Goal: Find specific page/section: Find specific page/section

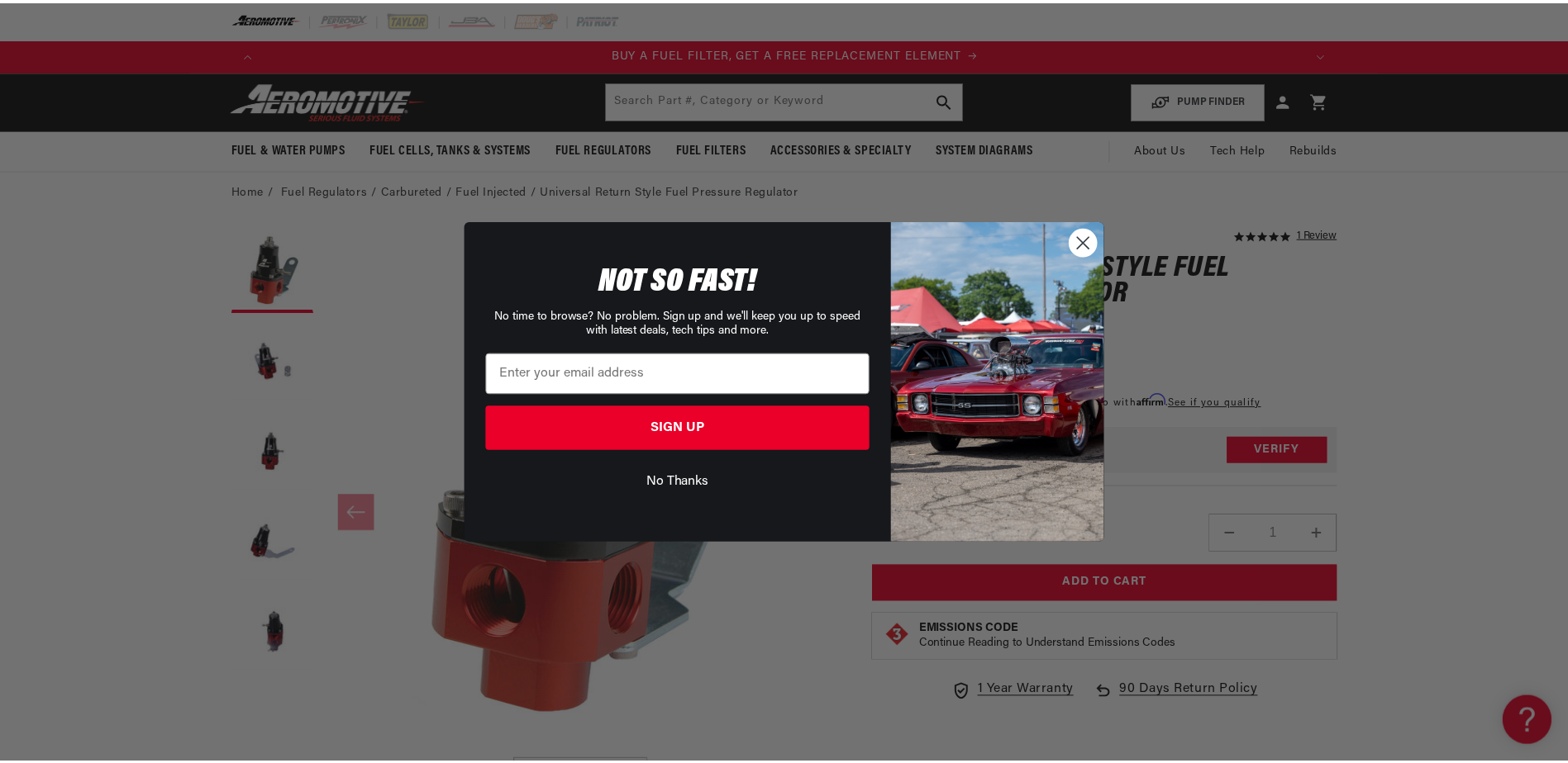
scroll to position [0, 1048]
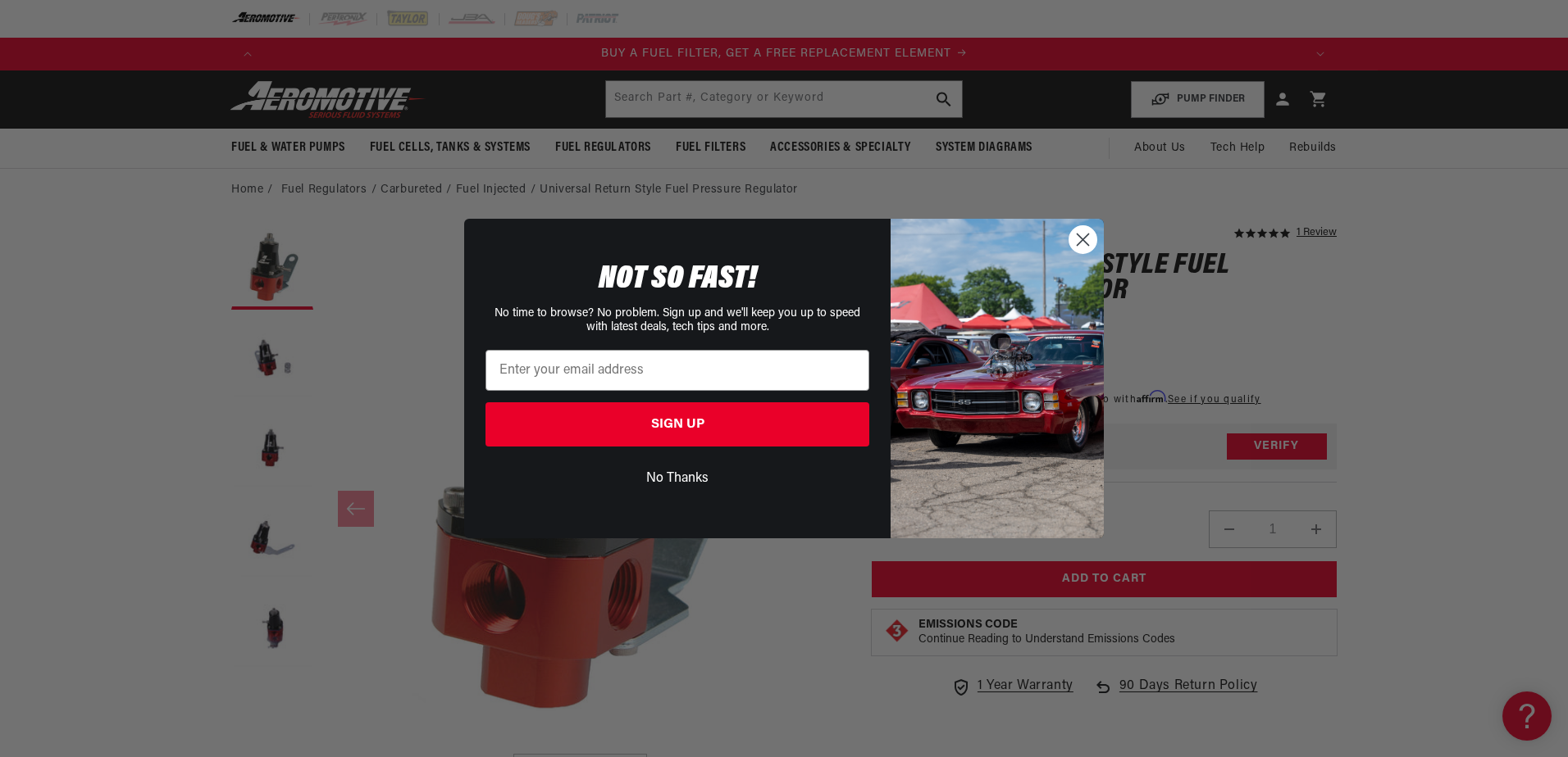
click at [1078, 240] on circle "Close dialog" at bounding box center [1083, 240] width 27 height 27
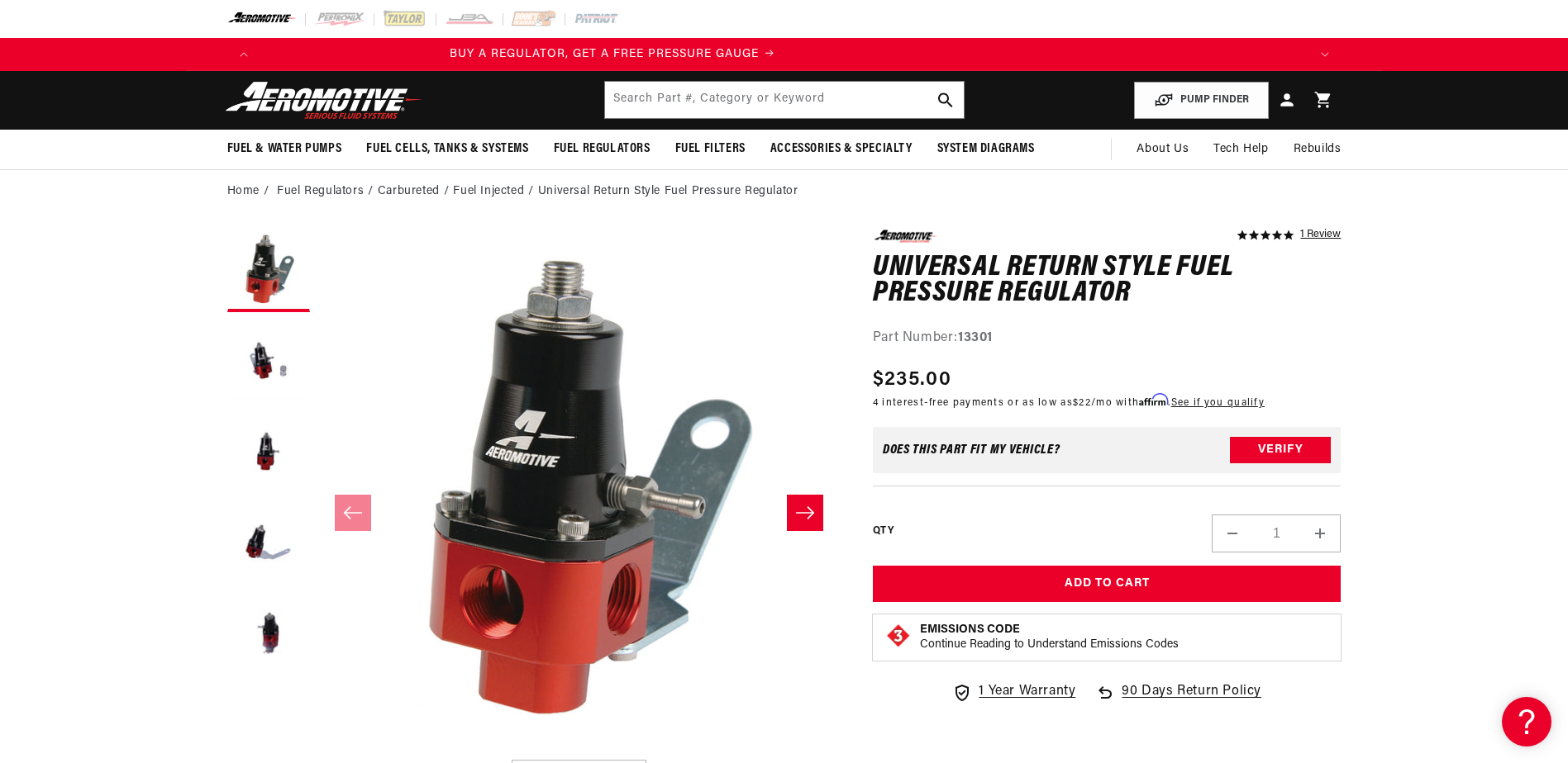
scroll to position [0, 0]
click at [754, 106] on input "text" at bounding box center [784, 100] width 358 height 36
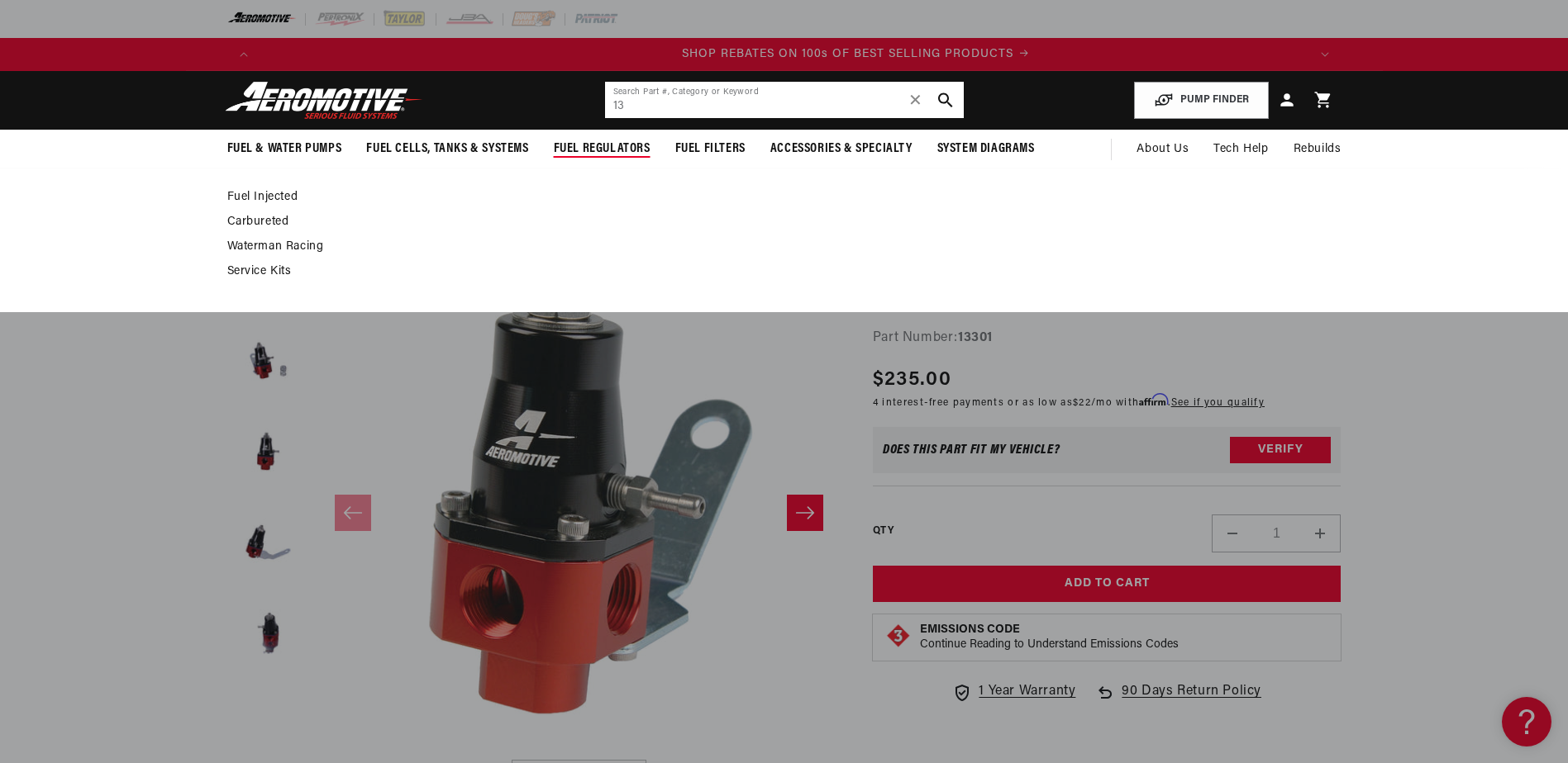
scroll to position [0, 2096]
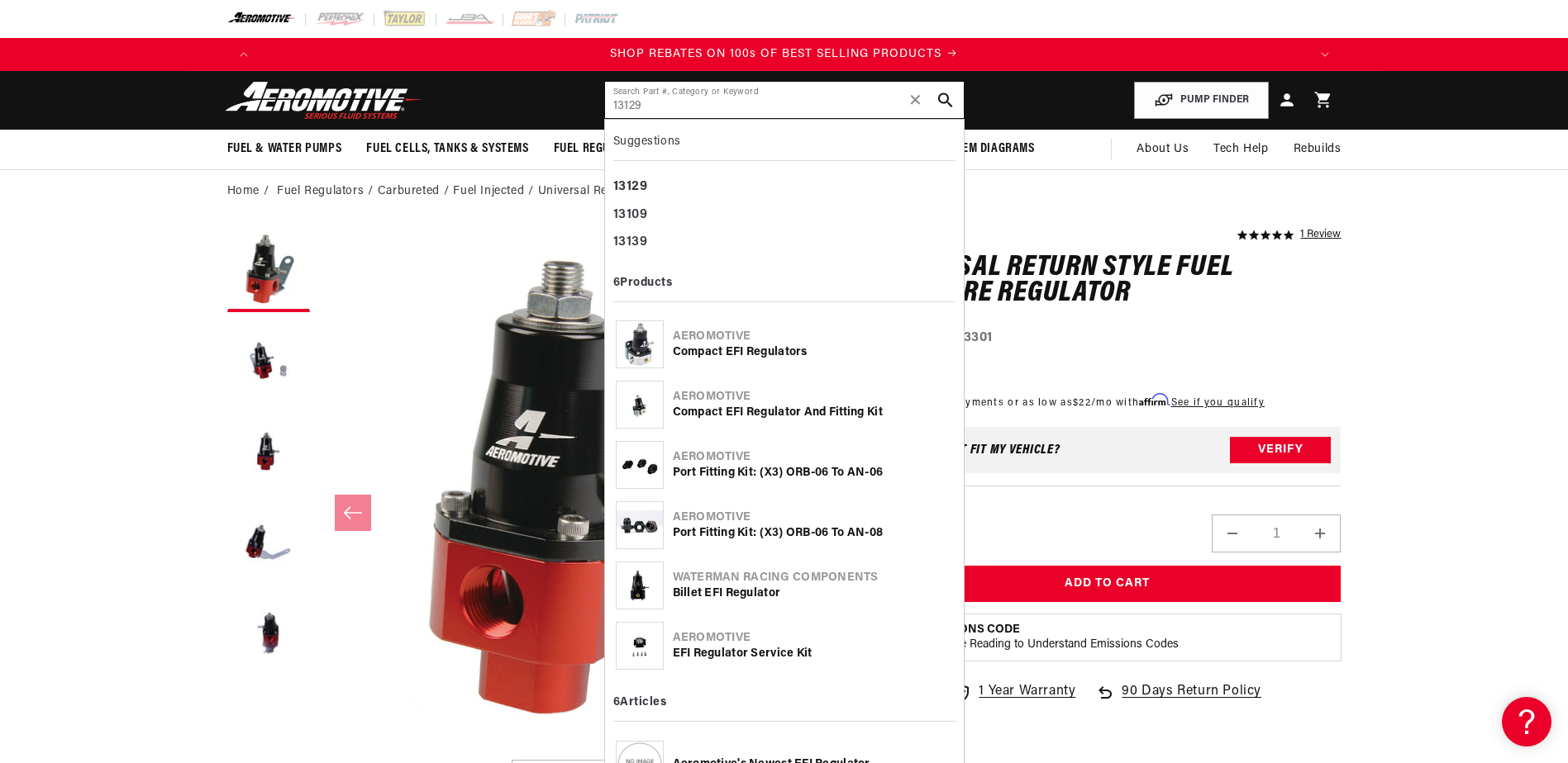
type input "13129"
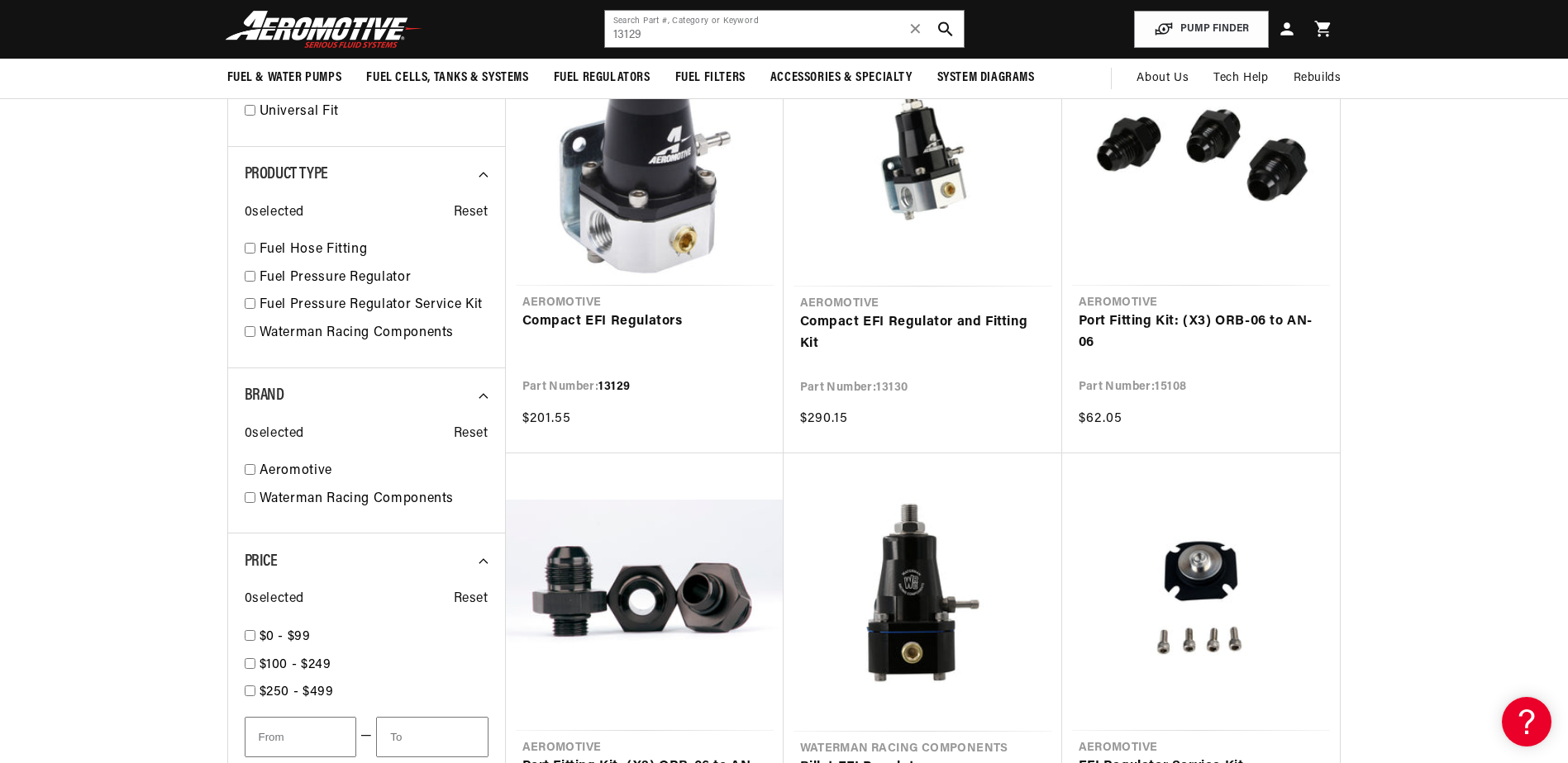
scroll to position [227, 0]
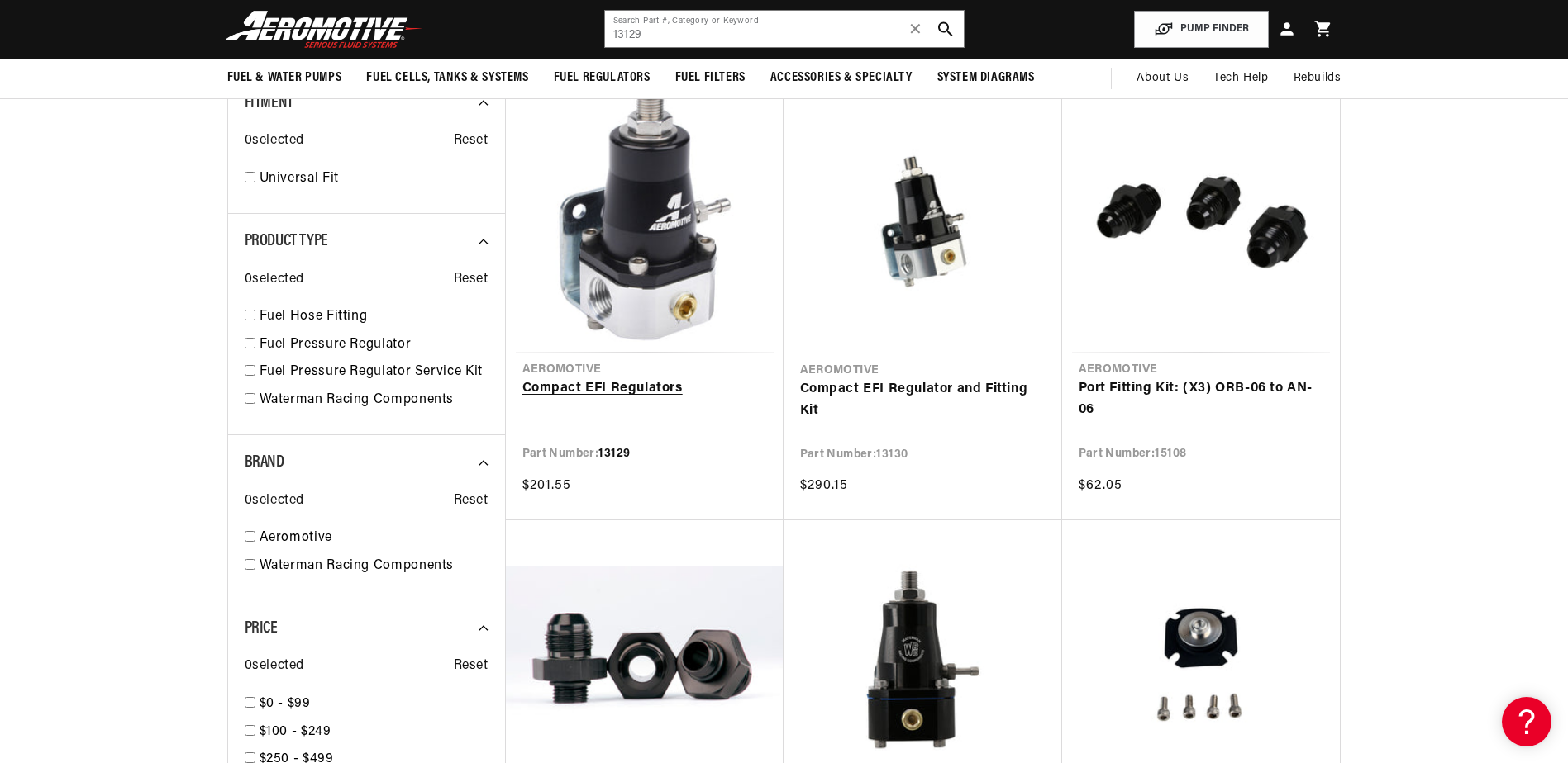
click at [626, 379] on link "Compact EFI Regulators" at bounding box center [644, 389] width 244 height 21
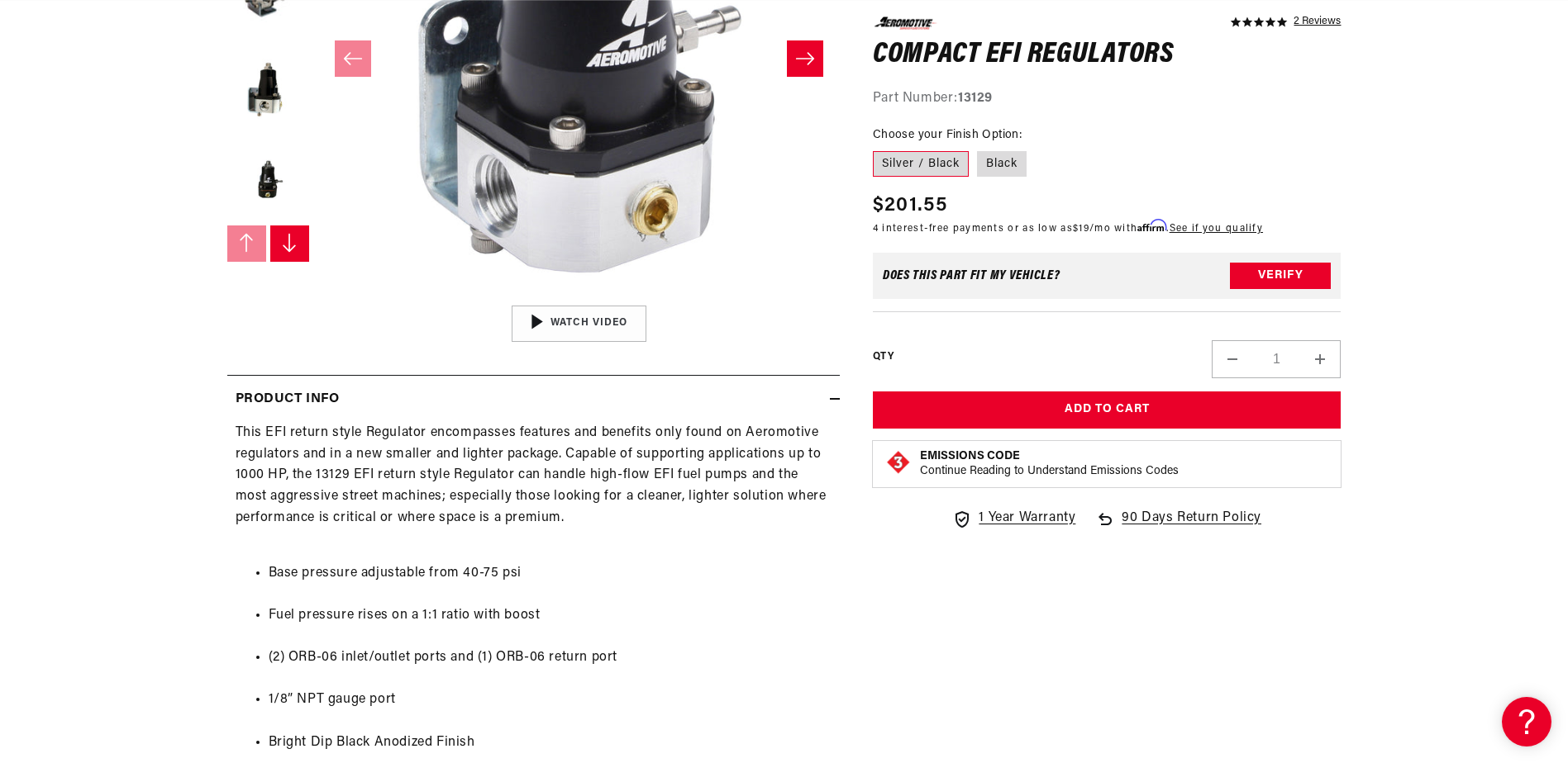
scroll to position [0, 1940]
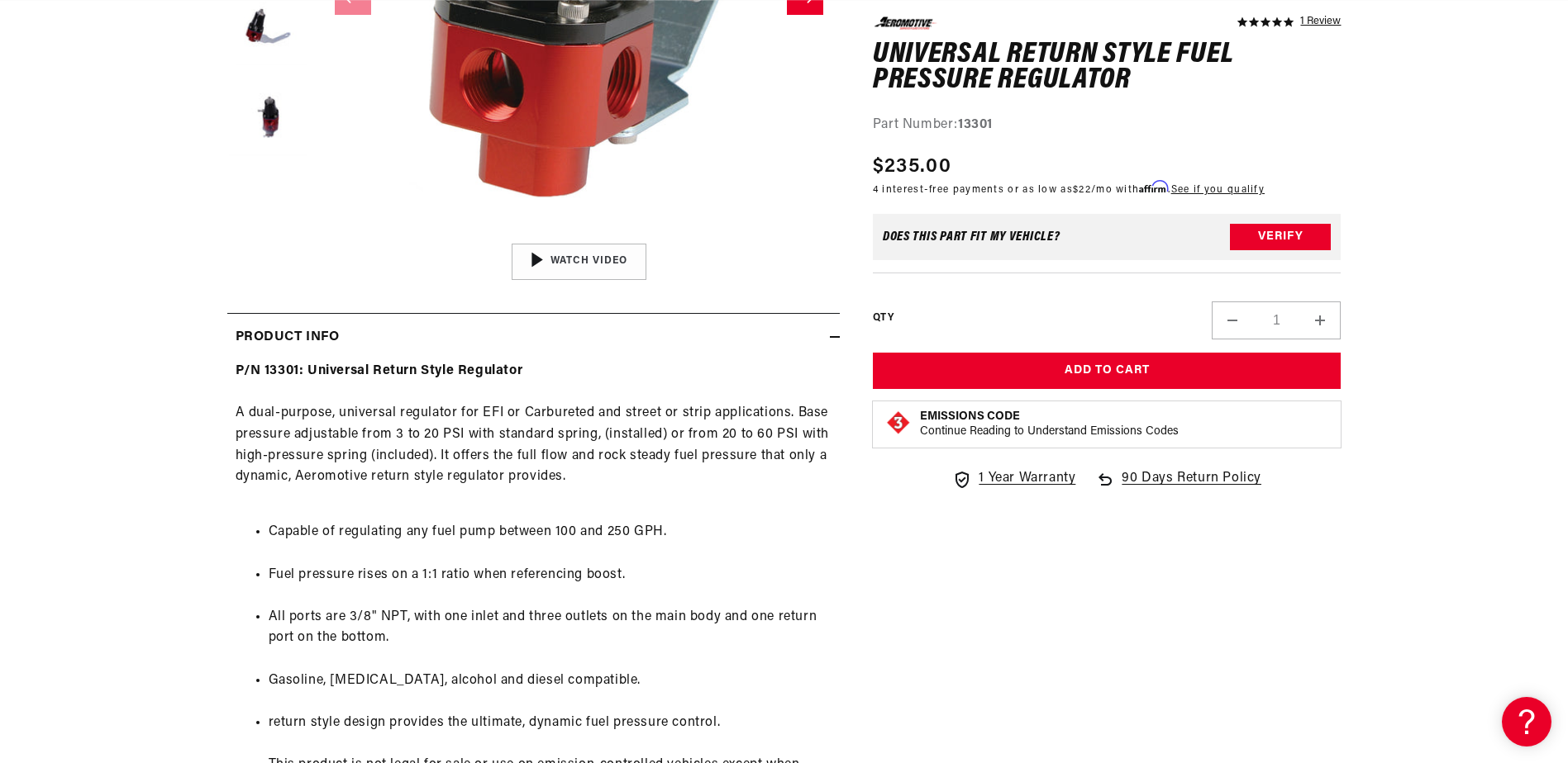
scroll to position [0, 3144]
